Goal: Task Accomplishment & Management: Manage account settings

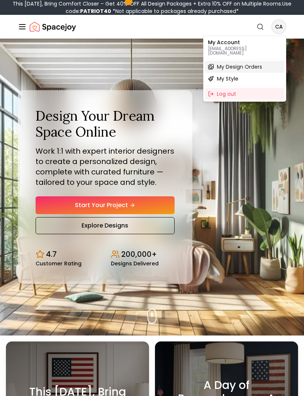
click at [257, 63] on span "My Design Orders" at bounding box center [239, 66] width 45 height 7
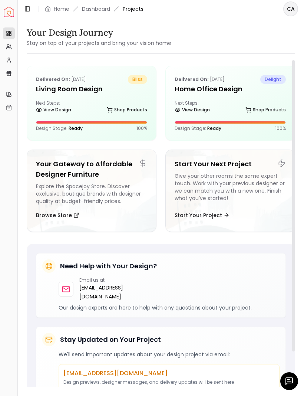
click at [63, 95] on div "Delivered on: Sep 04, 2025 bliss Living Room design Next Steps: View Design Sho…" at bounding box center [91, 103] width 129 height 74
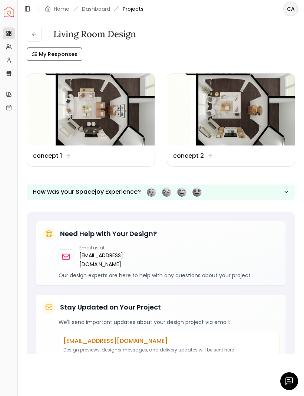
click at [55, 161] on div "Design Name concept 1" at bounding box center [91, 155] width 128 height 21
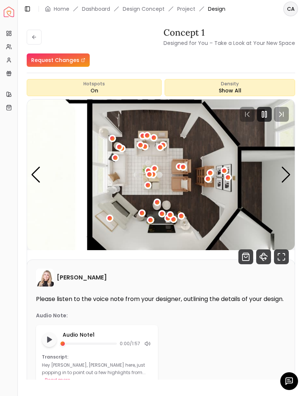
click at [70, 380] on button "Read more" at bounding box center [57, 379] width 25 height 7
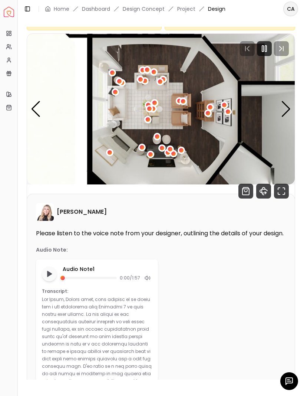
scroll to position [61, 0]
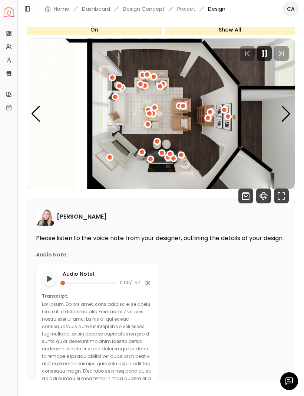
click at [288, 113] on div "Next slide" at bounding box center [286, 114] width 10 height 16
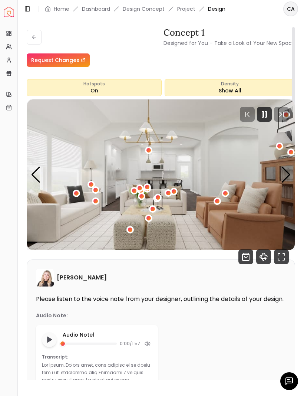
scroll to position [0, 0]
click at [287, 177] on div "Next slide" at bounding box center [286, 175] width 10 height 16
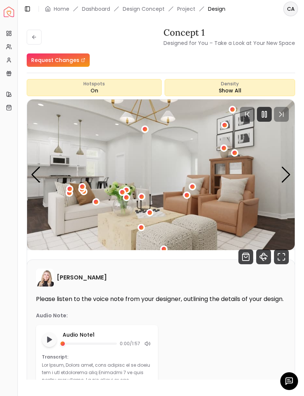
click at [99, 204] on div "3 / 7" at bounding box center [95, 201] width 7 height 7
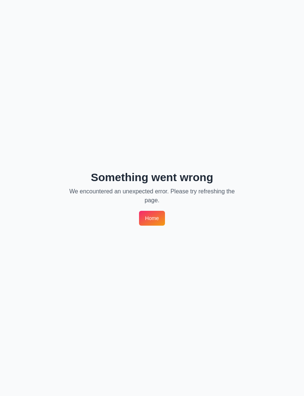
click at [155, 224] on link "Home" at bounding box center [152, 218] width 26 height 15
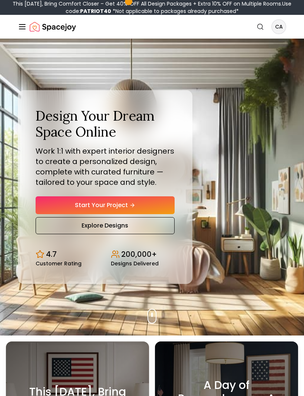
click at [285, 21] on span "CA" at bounding box center [278, 26] width 13 height 13
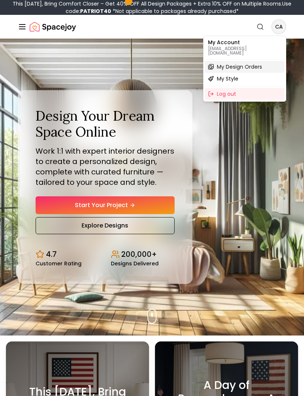
click at [257, 65] on span "My Design Orders" at bounding box center [239, 66] width 45 height 7
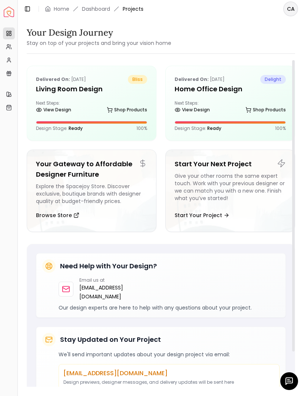
click at [52, 89] on h5 "Living Room design" at bounding box center [91, 89] width 111 height 10
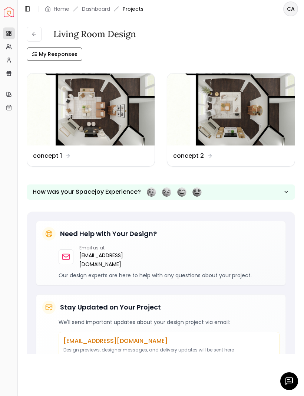
click at [78, 129] on img at bounding box center [91, 109] width 128 height 72
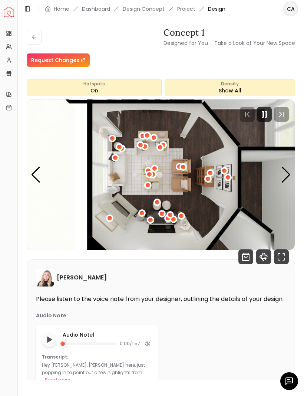
click at [289, 171] on div "Next slide" at bounding box center [286, 175] width 10 height 16
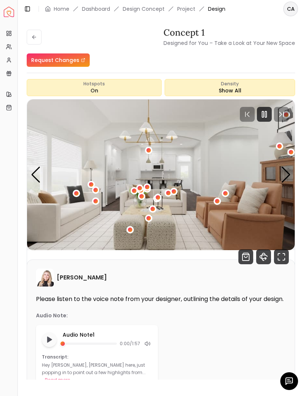
click at [289, 174] on div "Next slide" at bounding box center [286, 175] width 10 height 16
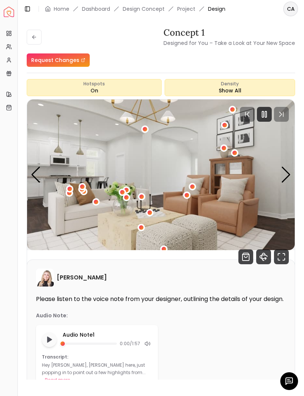
click at [292, 176] on img "3 / 7" at bounding box center [161, 174] width 268 height 151
click at [289, 174] on div "Next slide" at bounding box center [286, 175] width 10 height 16
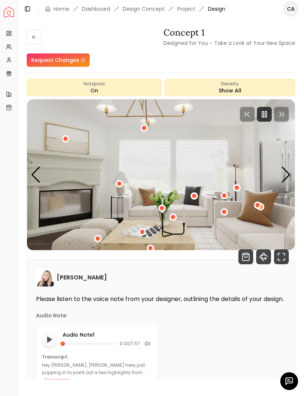
click at [285, 172] on div "Next slide" at bounding box center [286, 175] width 10 height 16
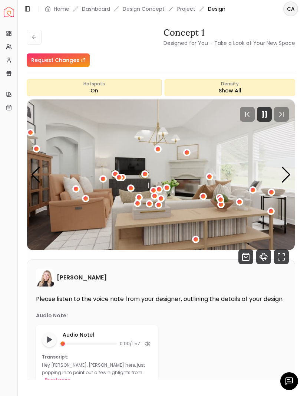
click at [286, 170] on div "Next slide" at bounding box center [286, 175] width 10 height 16
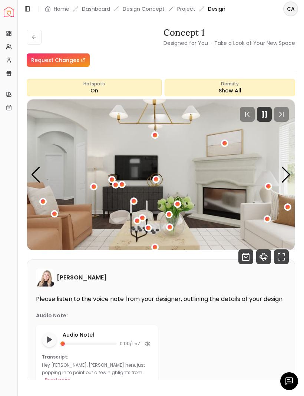
click at [285, 177] on div "Next slide" at bounding box center [286, 175] width 10 height 16
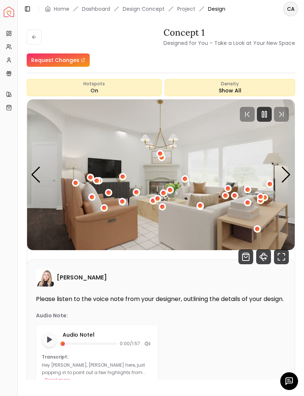
click at [284, 168] on div "Next slide" at bounding box center [286, 175] width 10 height 16
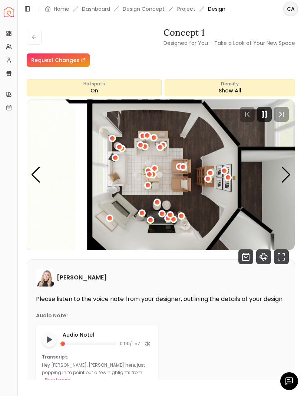
click at [43, 170] on img "1 / 7" at bounding box center [161, 174] width 268 height 151
click at [41, 173] on img "1 / 7" at bounding box center [161, 174] width 268 height 151
click at [40, 167] on div "Previous slide" at bounding box center [36, 175] width 10 height 16
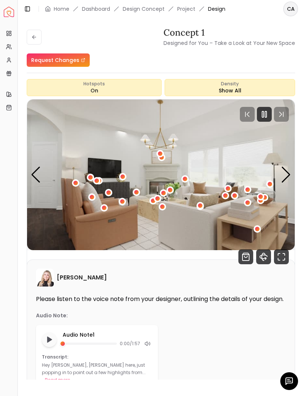
click at [288, 177] on div "Next slide" at bounding box center [286, 175] width 10 height 16
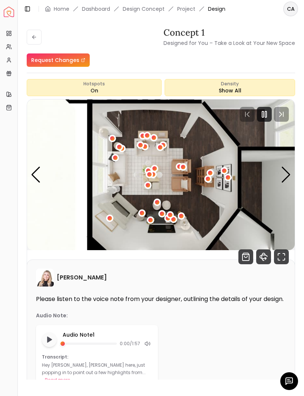
click at [283, 178] on div "Next slide" at bounding box center [286, 175] width 10 height 16
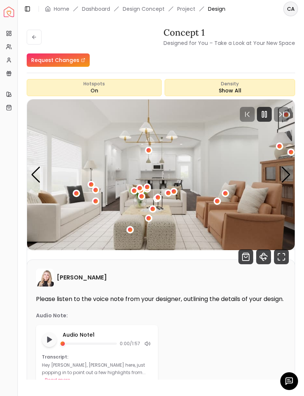
click at [284, 181] on div "Next slide" at bounding box center [286, 175] width 10 height 16
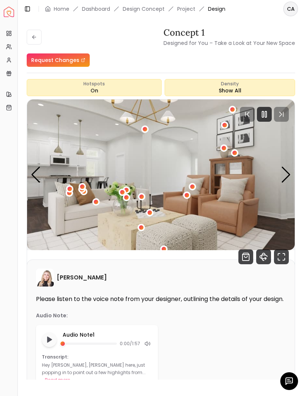
click at [289, 178] on div "Next slide" at bounding box center [286, 175] width 10 height 16
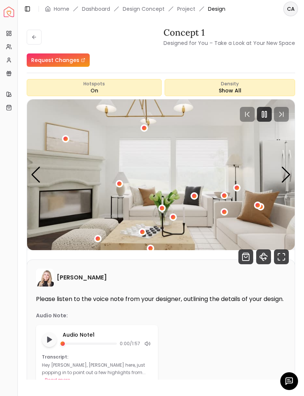
click at [35, 175] on div "Previous slide" at bounding box center [36, 175] width 10 height 16
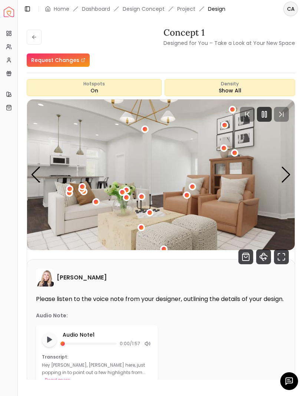
click at [190, 198] on div "3 / 7" at bounding box center [186, 194] width 7 height 7
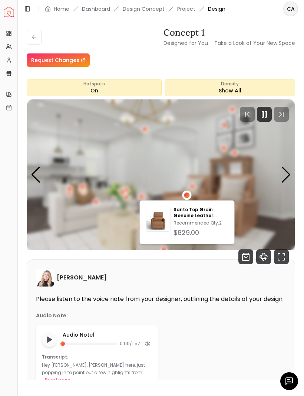
click at [202, 217] on p "Santo Top Grain Genuine Leather Swivel Power Recliner" at bounding box center [201, 213] width 55 height 12
click at [287, 176] on div "Next slide" at bounding box center [286, 175] width 10 height 16
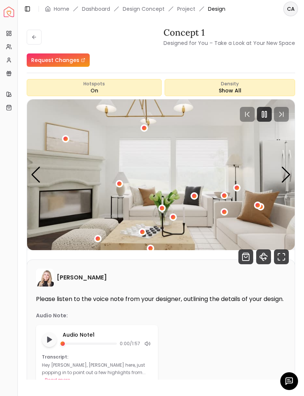
click at [229, 210] on img "4 / 7" at bounding box center [161, 174] width 268 height 151
click at [229, 214] on img "4 / 7" at bounding box center [161, 174] width 268 height 151
click at [229, 217] on img "4 / 7" at bounding box center [161, 174] width 268 height 151
click at [229, 216] on img "4 / 7" at bounding box center [161, 174] width 268 height 151
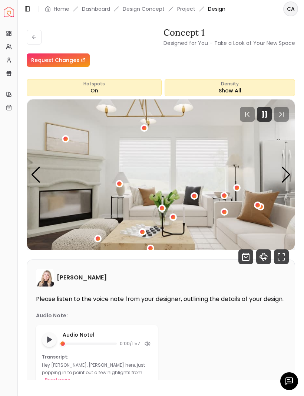
click at [286, 176] on div "Next slide" at bounding box center [286, 175] width 10 height 16
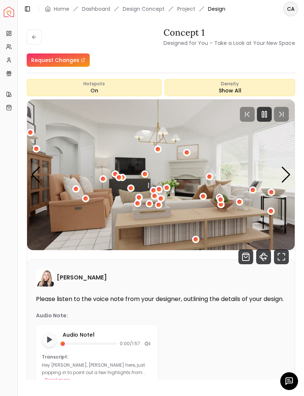
click at [295, 171] on img "5 / 7" at bounding box center [161, 174] width 268 height 151
click at [288, 174] on div "Next slide" at bounding box center [286, 175] width 10 height 16
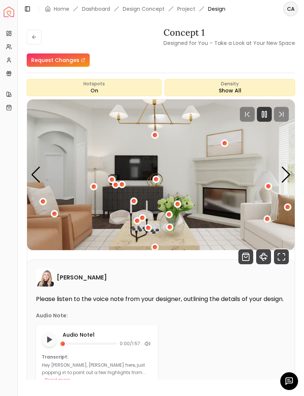
click at [270, 217] on div "6 / 7" at bounding box center [267, 218] width 7 height 7
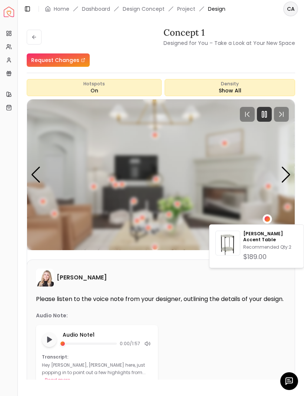
click at [256, 217] on img "6 / 7" at bounding box center [161, 174] width 268 height 151
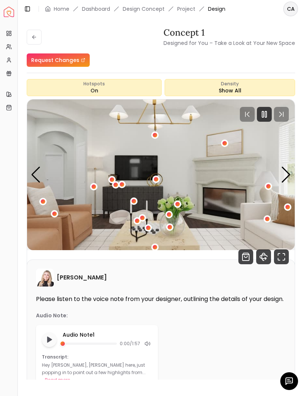
click at [267, 217] on div "6 / 7" at bounding box center [267, 219] width 4 height 4
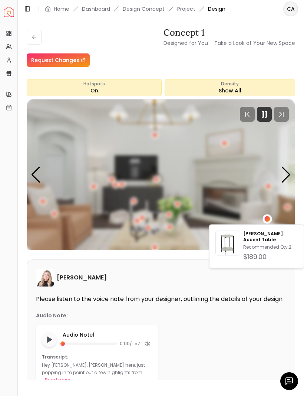
click at [290, 181] on div "Next slide" at bounding box center [286, 175] width 10 height 16
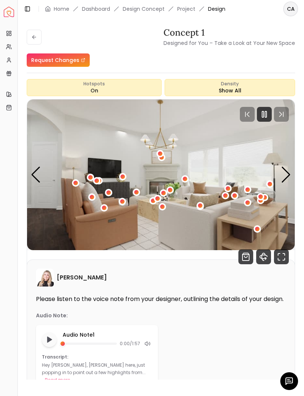
click at [165, 210] on div "7 / 7" at bounding box center [162, 206] width 7 height 7
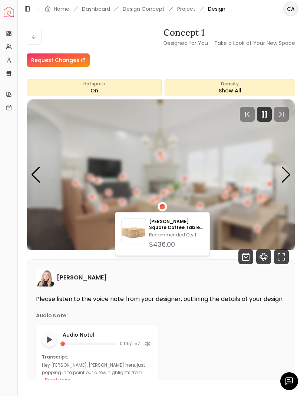
click at [191, 241] on div "$436.00" at bounding box center [176, 244] width 55 height 10
click at [242, 285] on div "[PERSON_NAME]" at bounding box center [161, 278] width 250 height 18
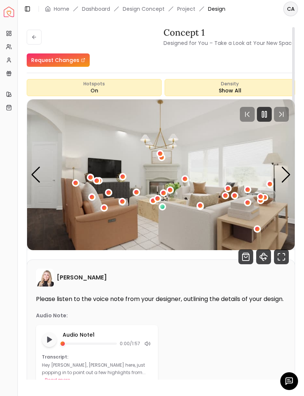
click at [221, 282] on div "[PERSON_NAME]" at bounding box center [161, 278] width 250 height 18
click at [202, 209] on div "7 / 7" at bounding box center [200, 205] width 7 height 7
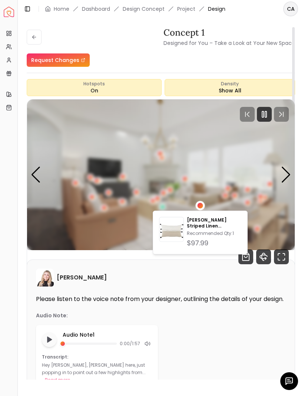
click at [285, 83] on div "Density Show All" at bounding box center [230, 87] width 131 height 17
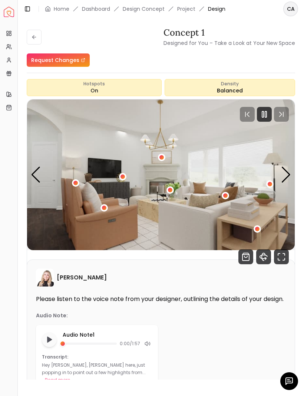
click at [36, 169] on div "Previous slide" at bounding box center [36, 175] width 10 height 16
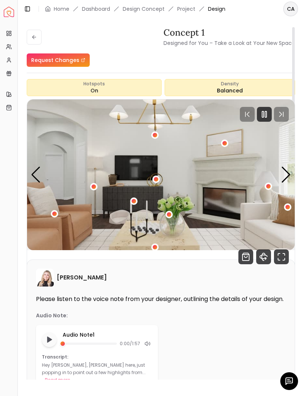
click at [33, 170] on div "Previous slide" at bounding box center [36, 175] width 10 height 16
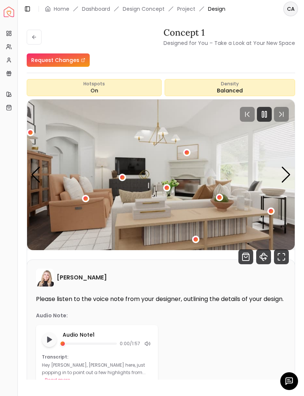
click at [35, 170] on div "Previous slide" at bounding box center [36, 175] width 10 height 16
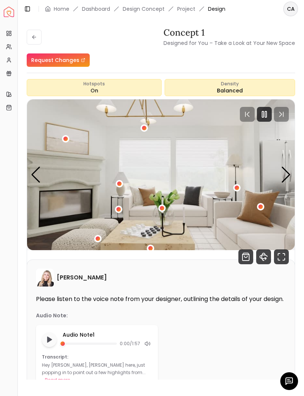
click at [33, 174] on div "Previous slide" at bounding box center [36, 175] width 10 height 16
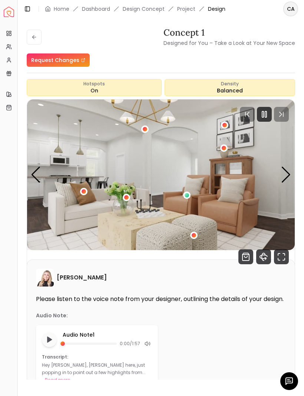
click at [33, 174] on div "Previous slide" at bounding box center [36, 175] width 10 height 16
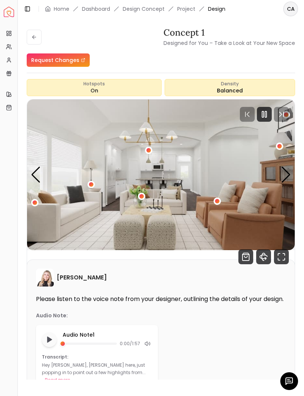
click at [35, 202] on div "2 / 7" at bounding box center [35, 202] width 4 height 4
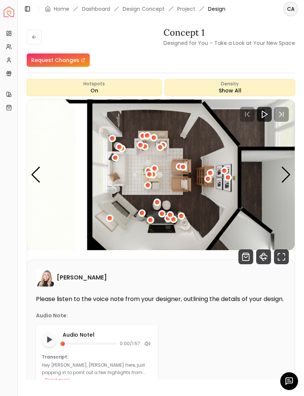
click at [289, 176] on div "Next slide" at bounding box center [286, 175] width 10 height 16
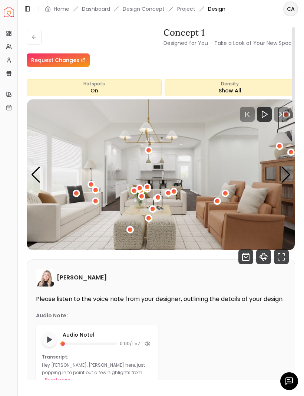
click at [289, 176] on div "Next slide" at bounding box center [286, 175] width 10 height 16
click at [289, 177] on div "Next slide" at bounding box center [286, 175] width 10 height 16
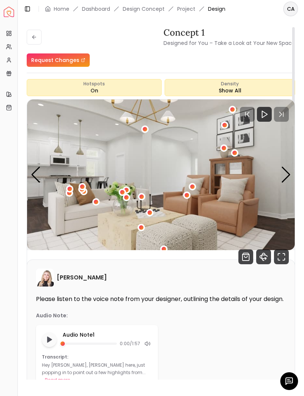
click at [289, 178] on div "Next slide" at bounding box center [286, 175] width 10 height 16
click at [288, 178] on div "Next slide" at bounding box center [286, 175] width 10 height 16
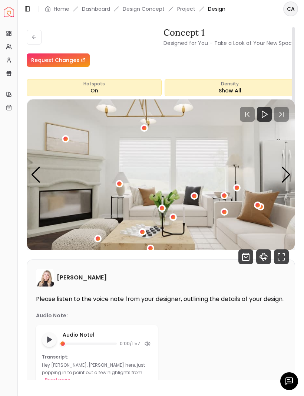
click at [292, 176] on img "4 / 7" at bounding box center [161, 174] width 268 height 151
click at [292, 174] on img "4 / 7" at bounding box center [161, 174] width 268 height 151
click at [292, 169] on img "4 / 7" at bounding box center [161, 174] width 268 height 151
click at [286, 179] on div "Next slide" at bounding box center [286, 175] width 10 height 16
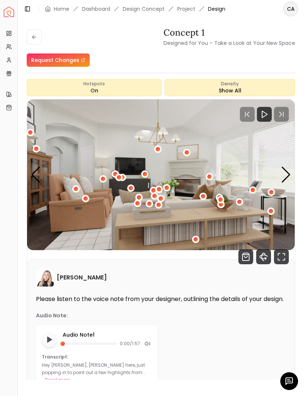
click at [288, 177] on div "Next slide" at bounding box center [286, 175] width 10 height 16
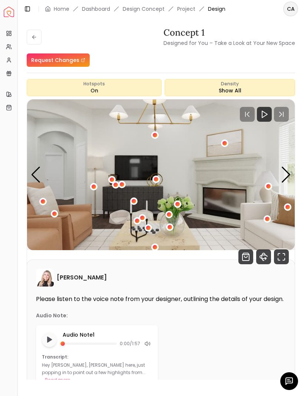
click at [292, 174] on img "6 / 7" at bounding box center [161, 174] width 268 height 151
click at [292, 173] on img "6 / 7" at bounding box center [161, 174] width 268 height 151
click at [286, 174] on div "Next slide" at bounding box center [286, 175] width 10 height 16
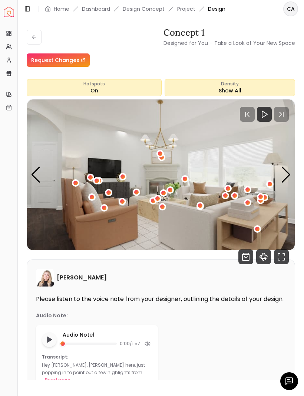
click at [288, 178] on div "Next slide" at bounding box center [286, 175] width 10 height 16
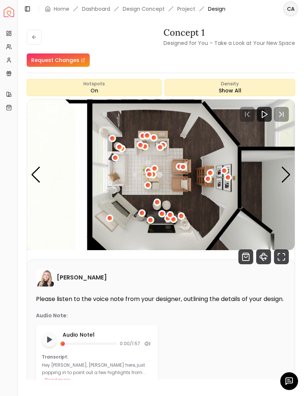
click at [292, 180] on img "1 / 7" at bounding box center [161, 174] width 268 height 151
click at [288, 176] on div "Next slide" at bounding box center [286, 175] width 10 height 16
